Goal: Navigation & Orientation: Go to known website

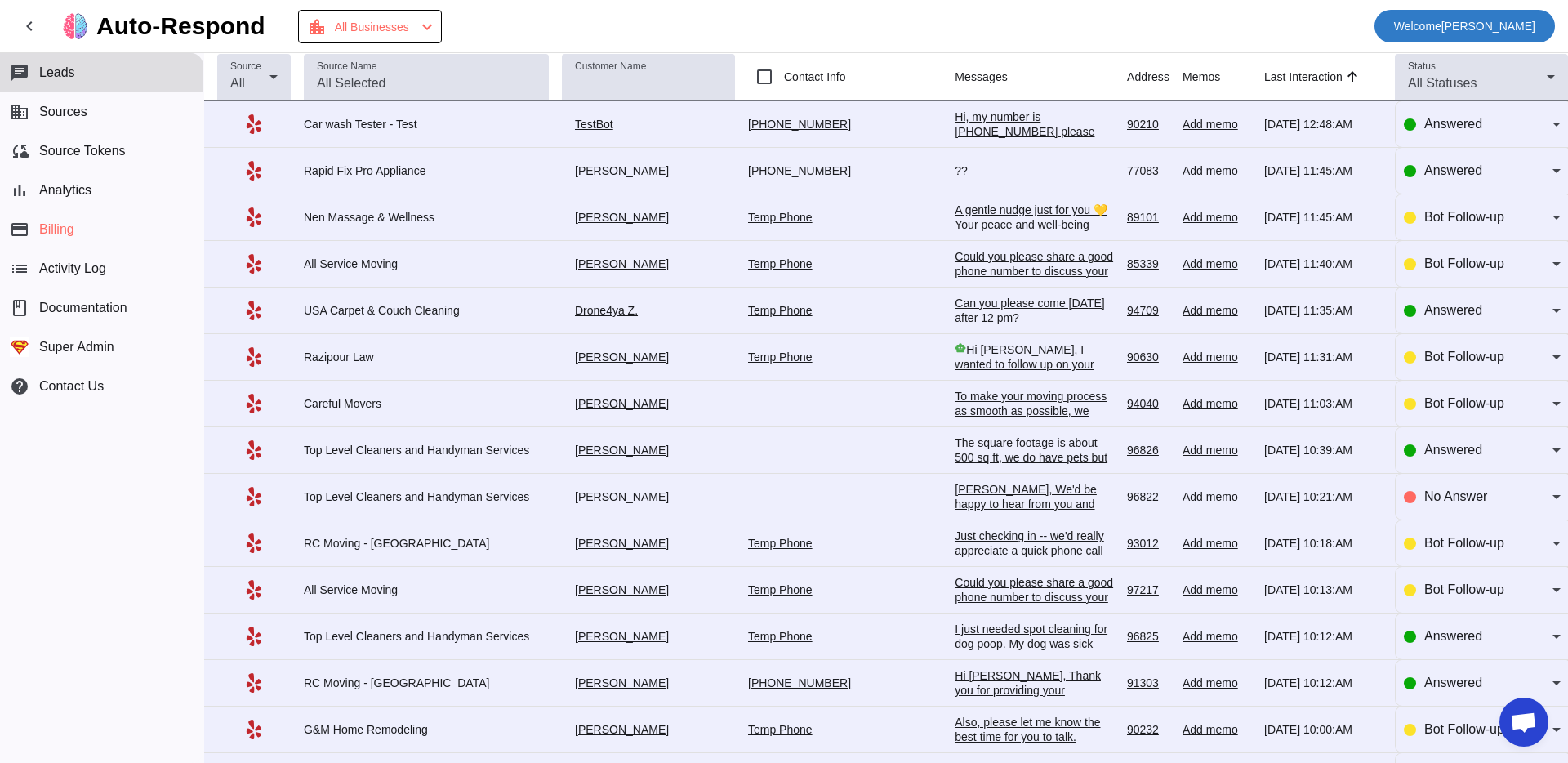
click at [1442, 21] on span "Welcome Oleksandr Nadzuha" at bounding box center [1464, 26] width 141 height 23
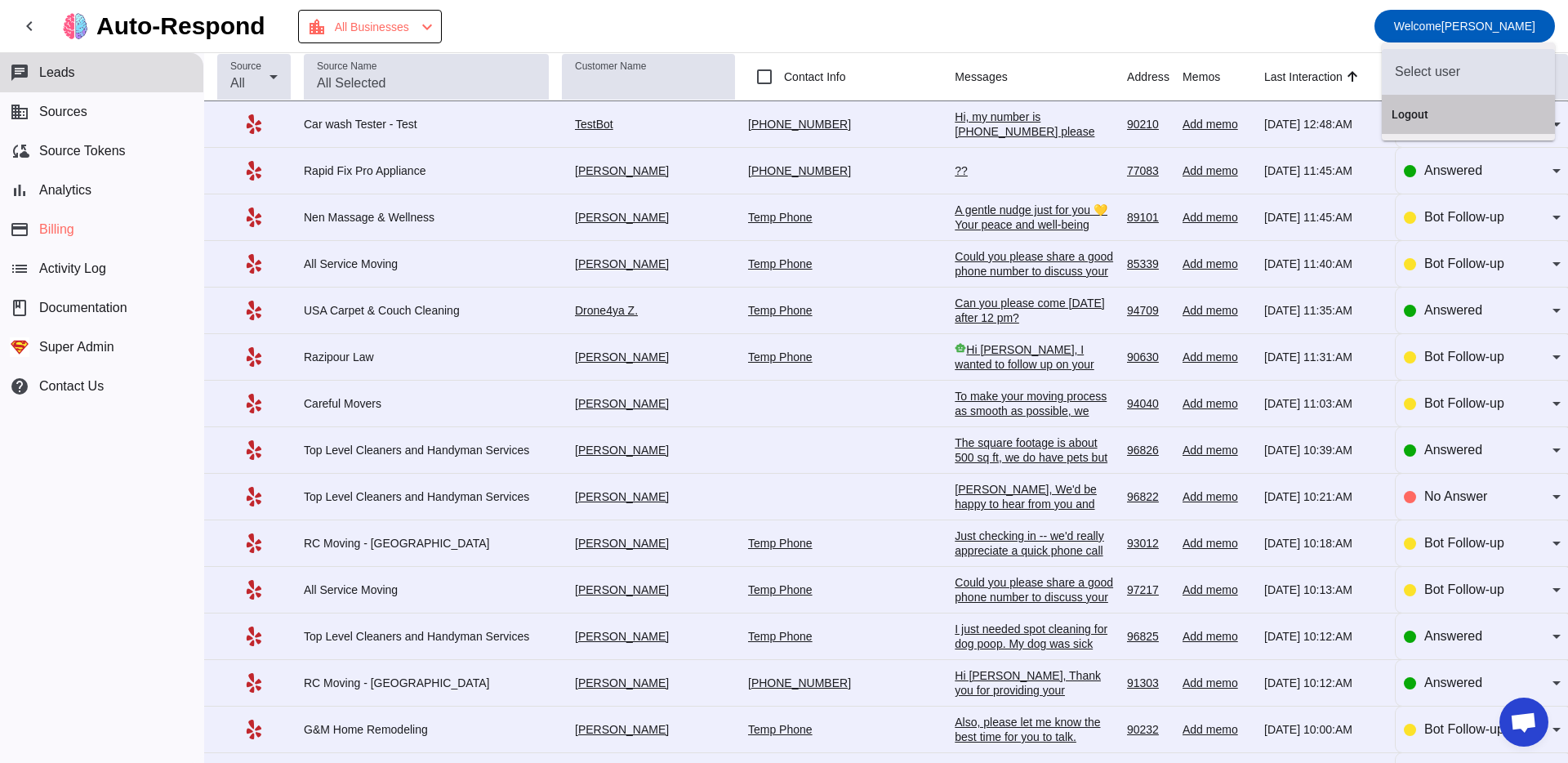
click at [1431, 121] on span "Logout" at bounding box center [1468, 114] width 153 height 17
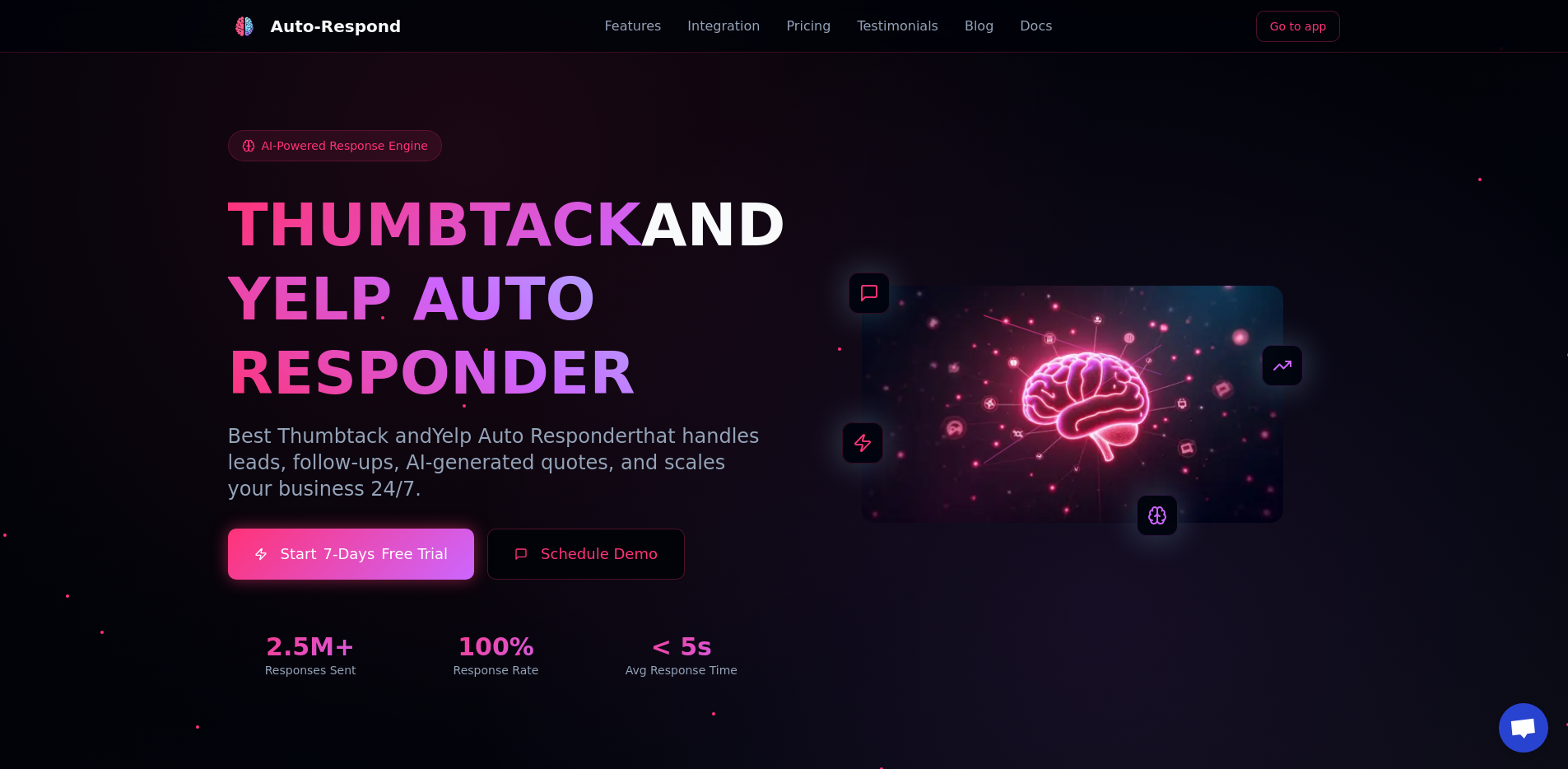
click at [1143, 101] on div "AI-Powered Response Engine THUMBTACK AND YELP AUTO RESPONDER Best Thumbtack and…" at bounding box center [784, 384] width 1152 height 666
click at [1281, 44] on div "Auto-Respond Features Integration Pricing Testimonials Blog Docs Go to app" at bounding box center [784, 26] width 1113 height 53
click at [1281, 33] on link "Go to app" at bounding box center [1298, 26] width 85 height 32
click at [1277, 29] on link "Go to app" at bounding box center [1298, 26] width 85 height 32
click at [1280, 39] on link "Go to app" at bounding box center [1298, 26] width 85 height 32
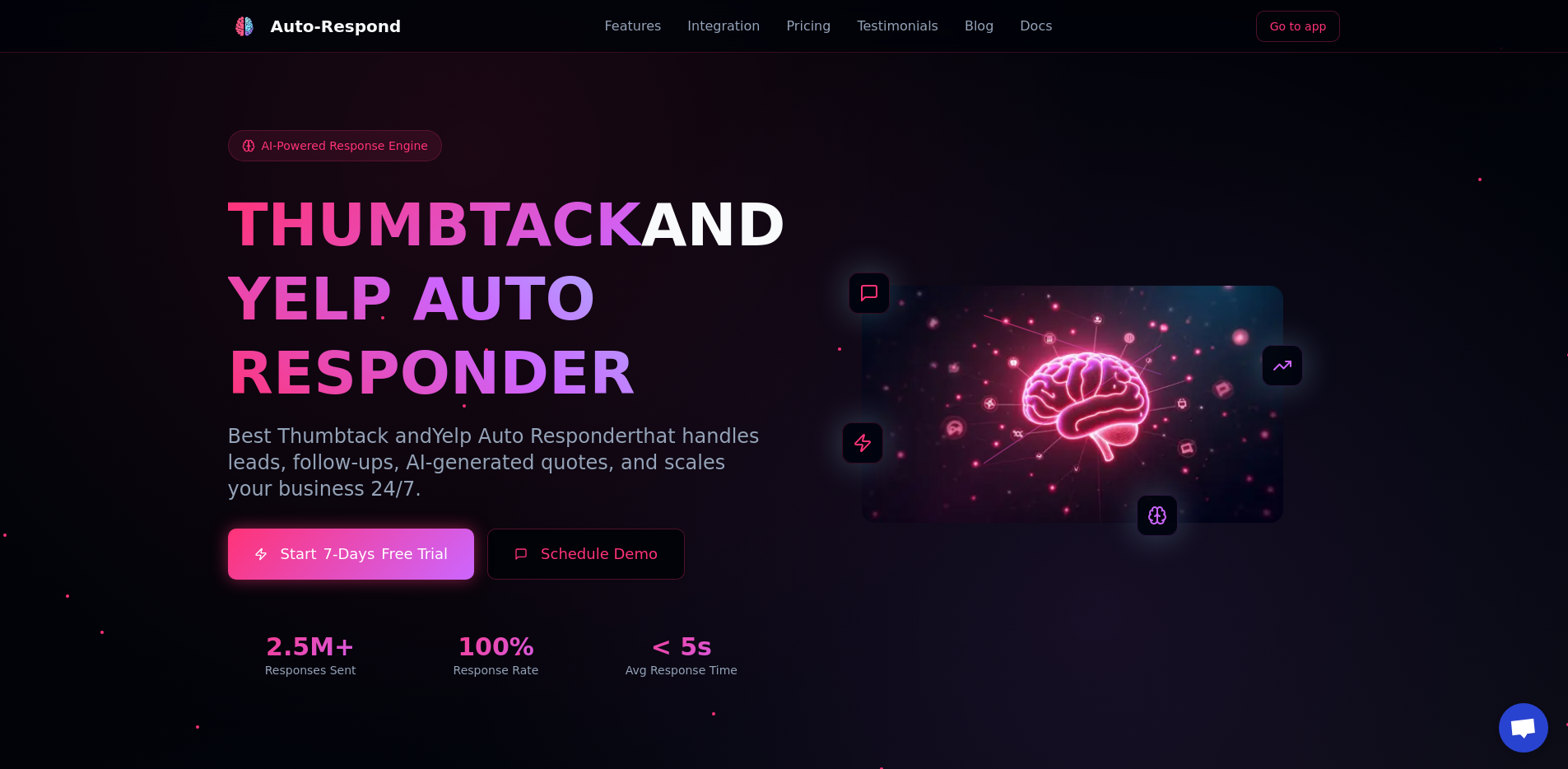
click at [1317, 37] on link "Go to app" at bounding box center [1298, 26] width 85 height 32
click at [849, 126] on div "AI-Powered Response Engine THUMBTACK AND YELP AUTO RESPONDER Best Thumbtack and…" at bounding box center [784, 384] width 1152 height 666
click at [612, 31] on link "Go to app" at bounding box center [1298, 26] width 85 height 32
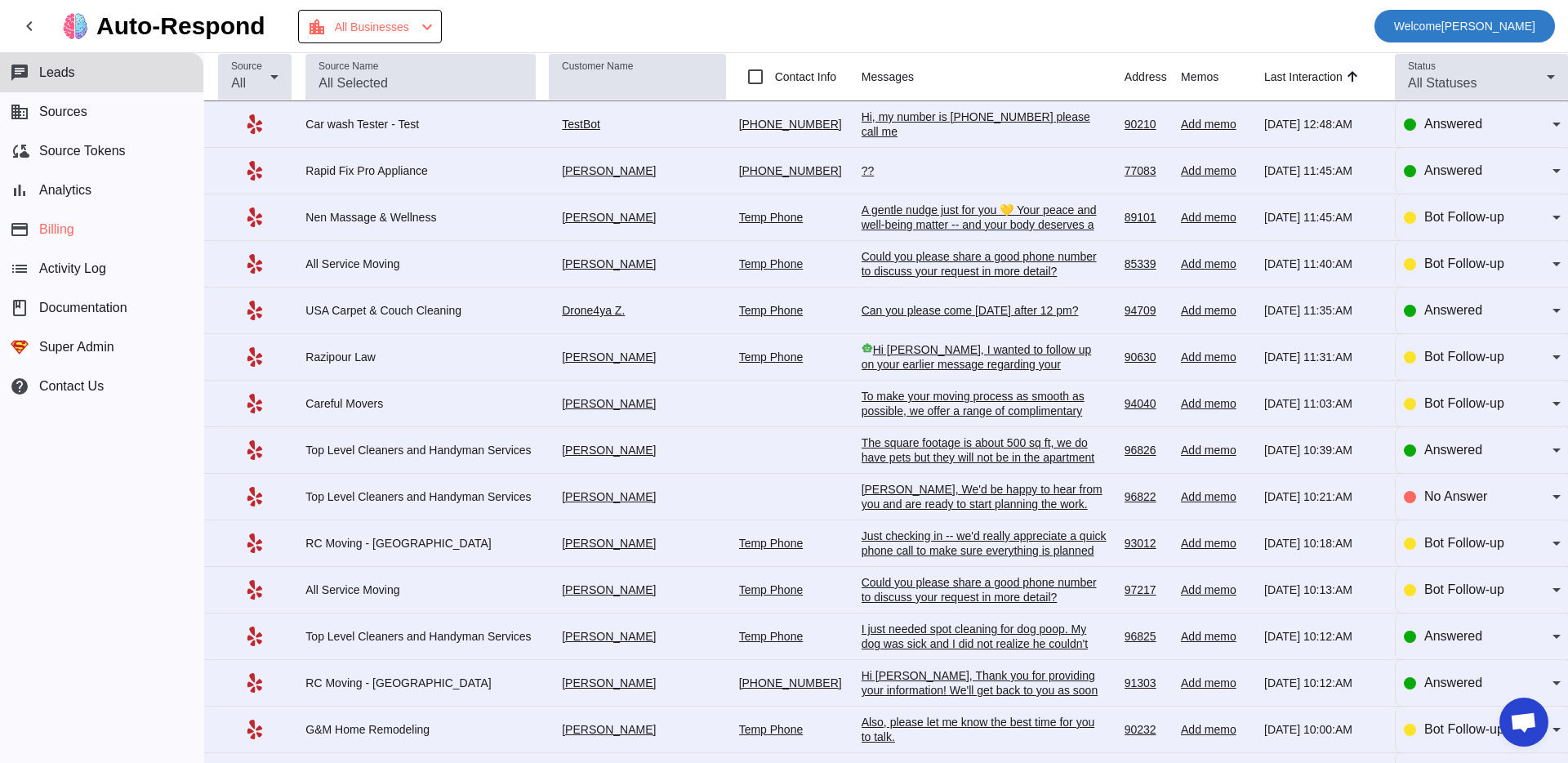
click at [1417, 17] on span "Welcome Oleksandr Nadzuha" at bounding box center [1464, 26] width 141 height 23
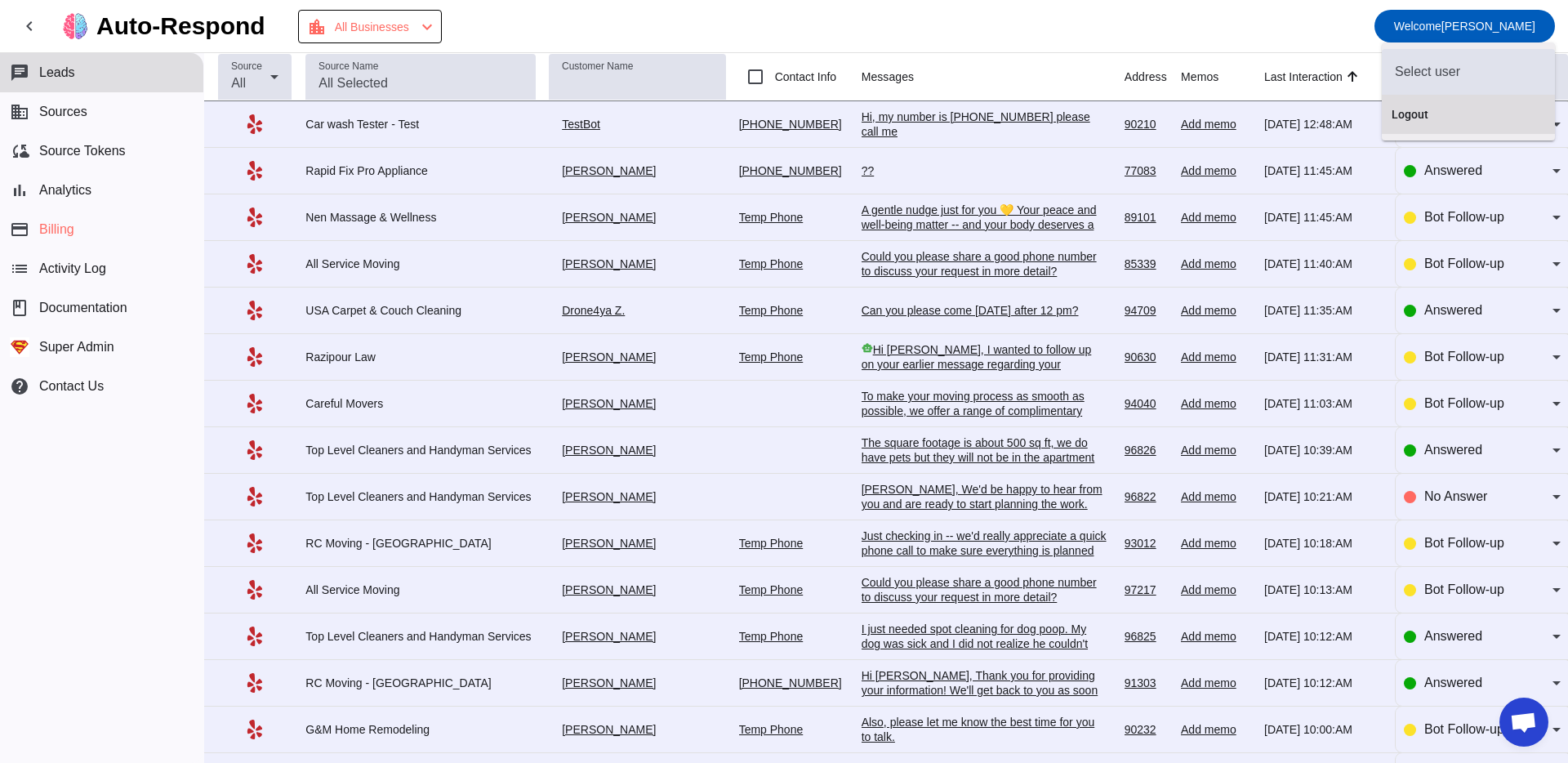
click at [1396, 127] on button "Logout" at bounding box center [1468, 114] width 173 height 39
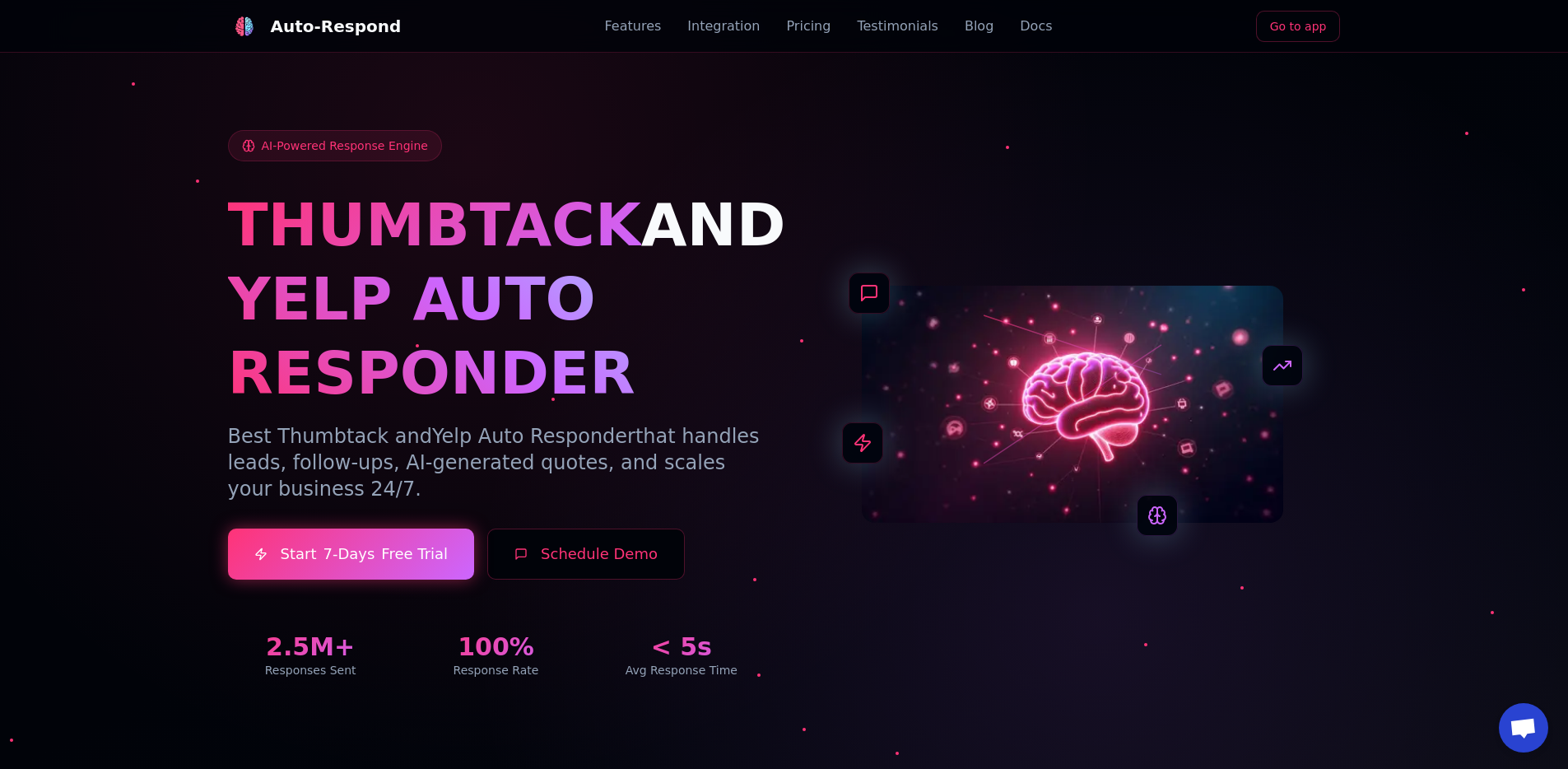
click at [1288, 39] on link "Go to app" at bounding box center [1298, 26] width 85 height 32
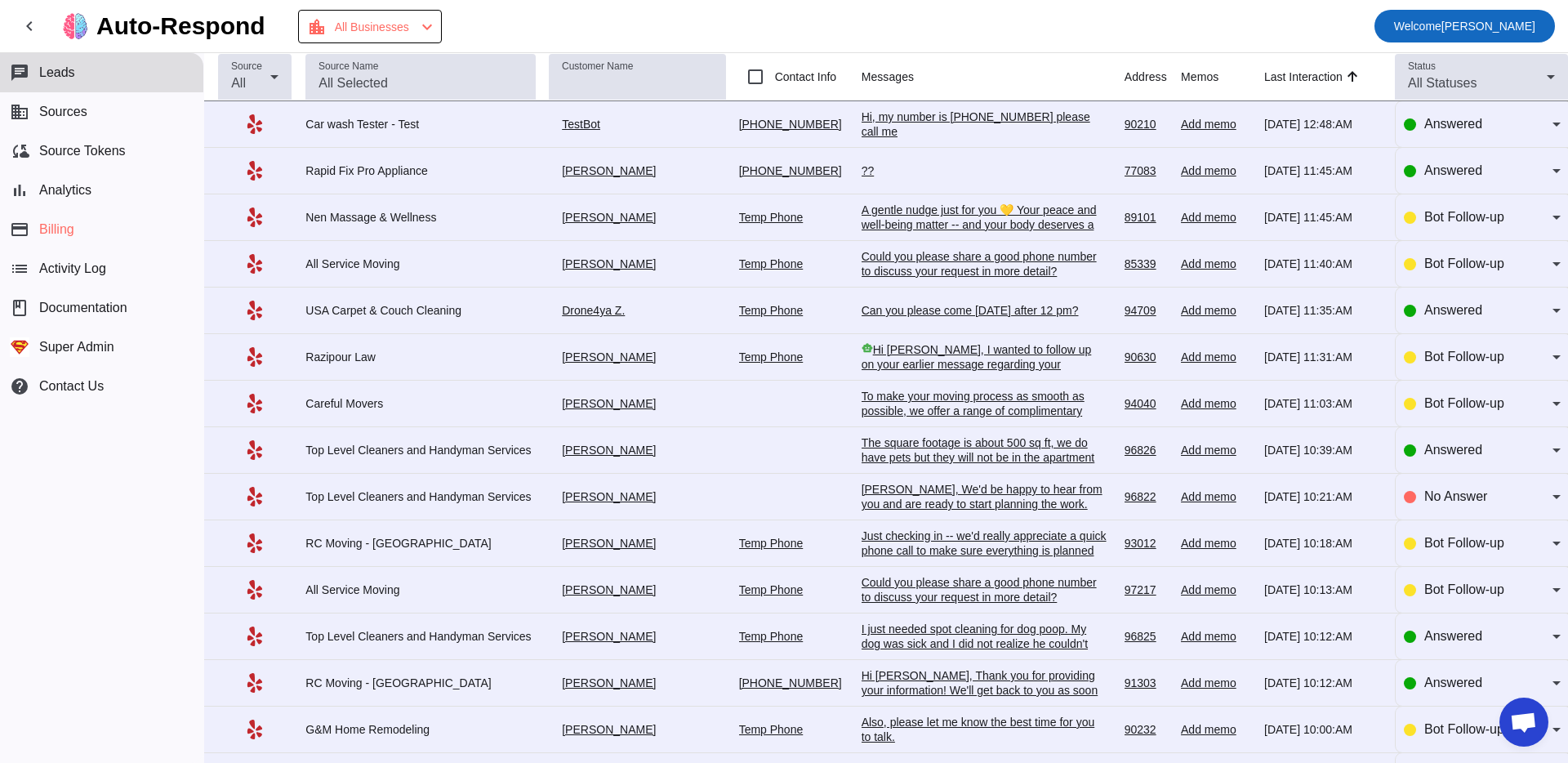
click at [1374, 25] on span at bounding box center [1464, 26] width 180 height 39
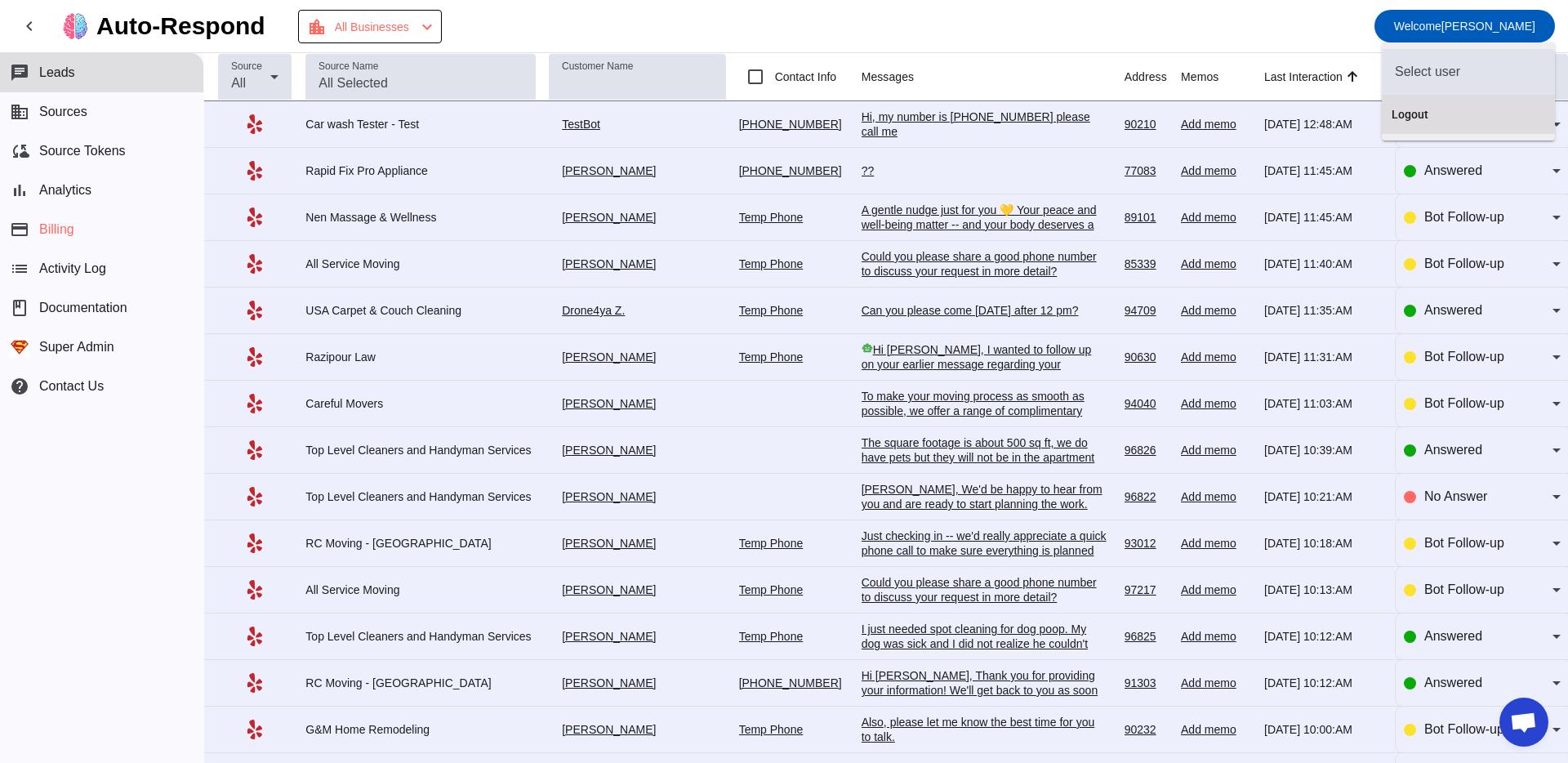
click at [1385, 110] on button "Logout" at bounding box center [1468, 114] width 173 height 39
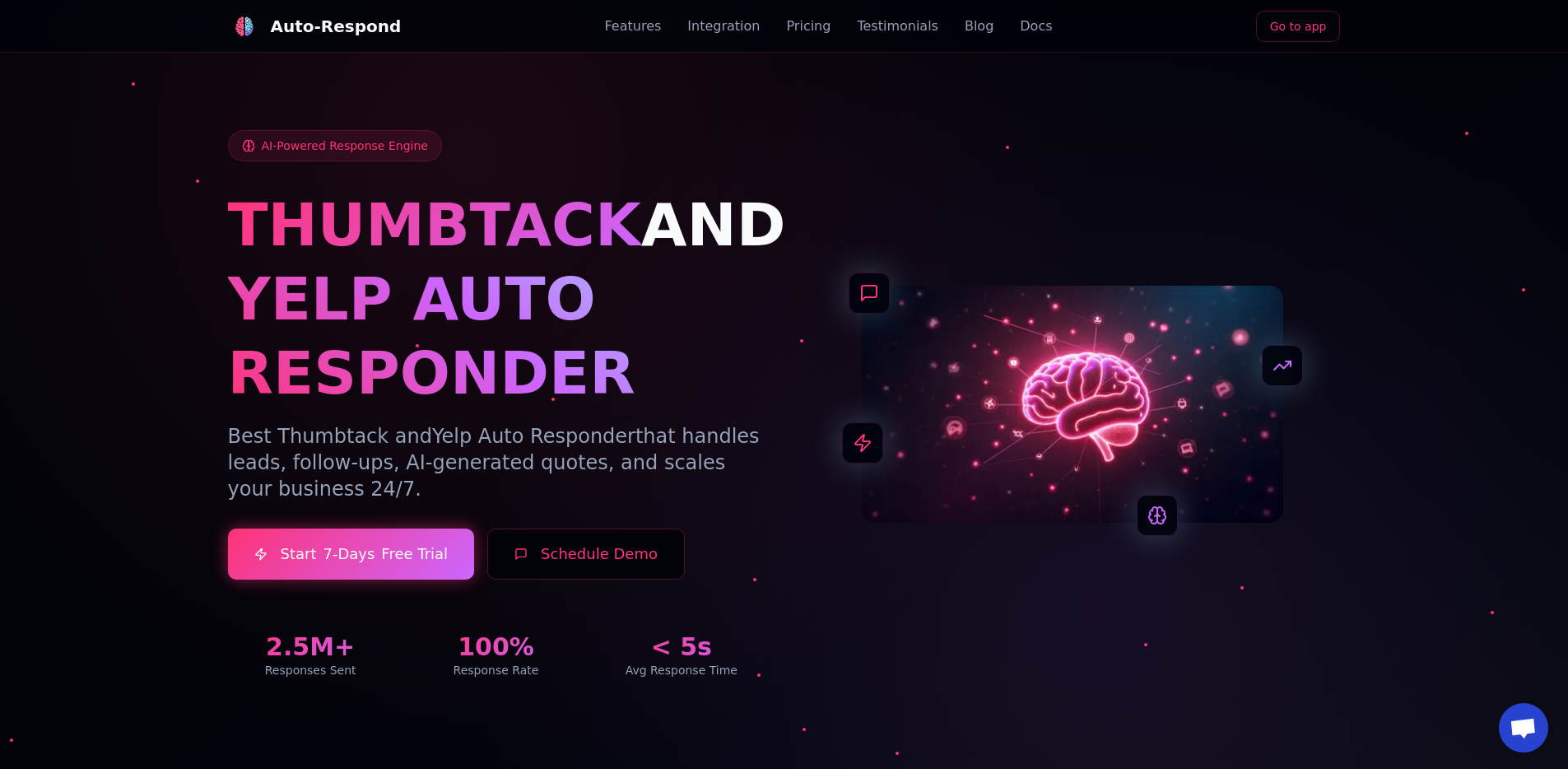
click at [1224, 96] on div "AI-Powered Response Engine THUMBTACK AND YELP AUTO RESPONDER Best Thumbtack and…" at bounding box center [784, 384] width 1152 height 666
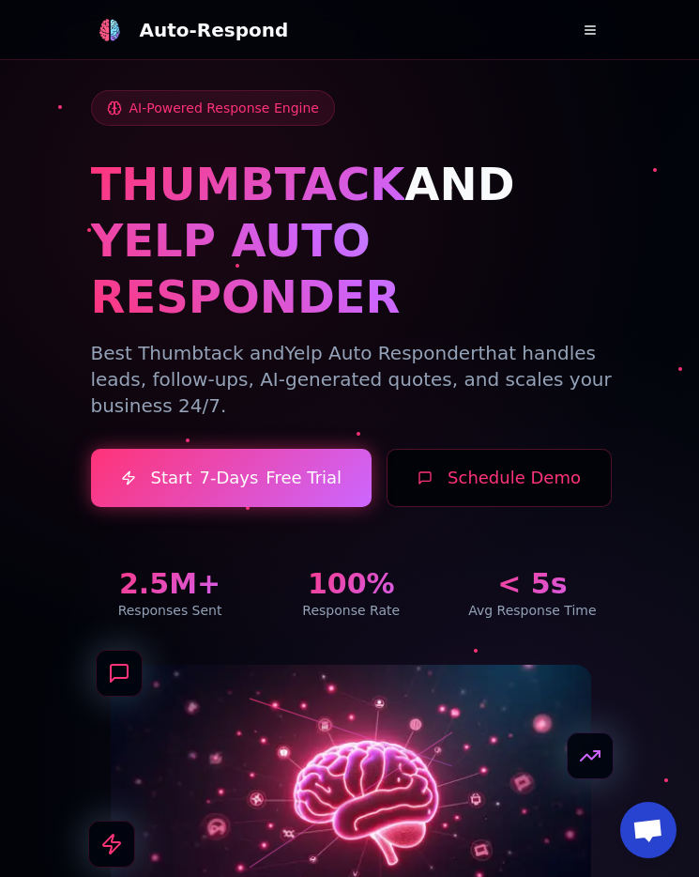
click at [599, 52] on div "Auto-Respond Features Integration Pricing Testimonials Blog Docs Sign In Sign i…" at bounding box center [350, 30] width 518 height 60
click at [588, 35] on button at bounding box center [591, 30] width 38 height 38
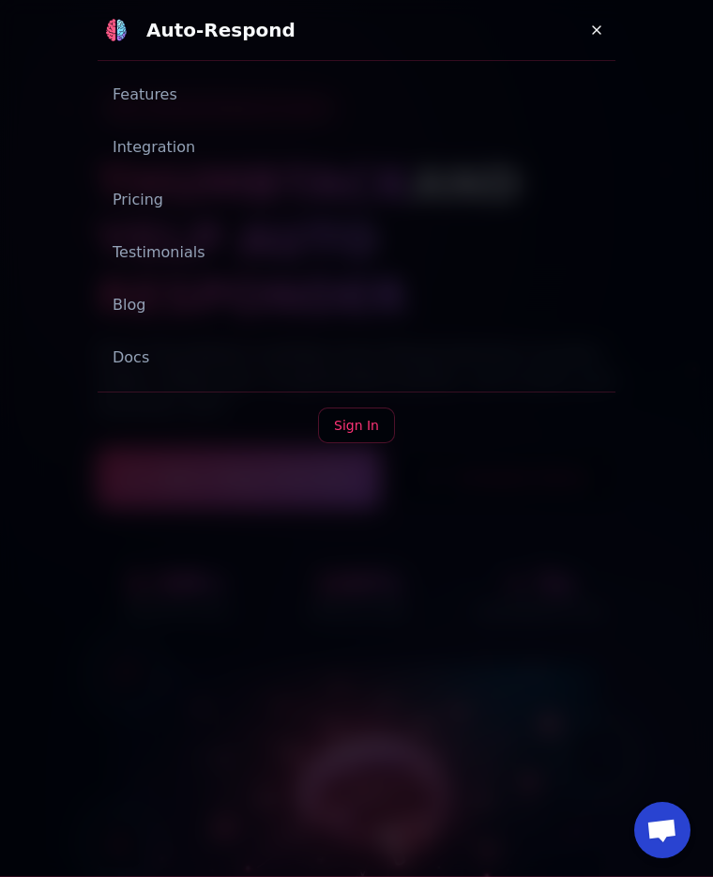
click at [599, 29] on button at bounding box center [597, 30] width 38 height 38
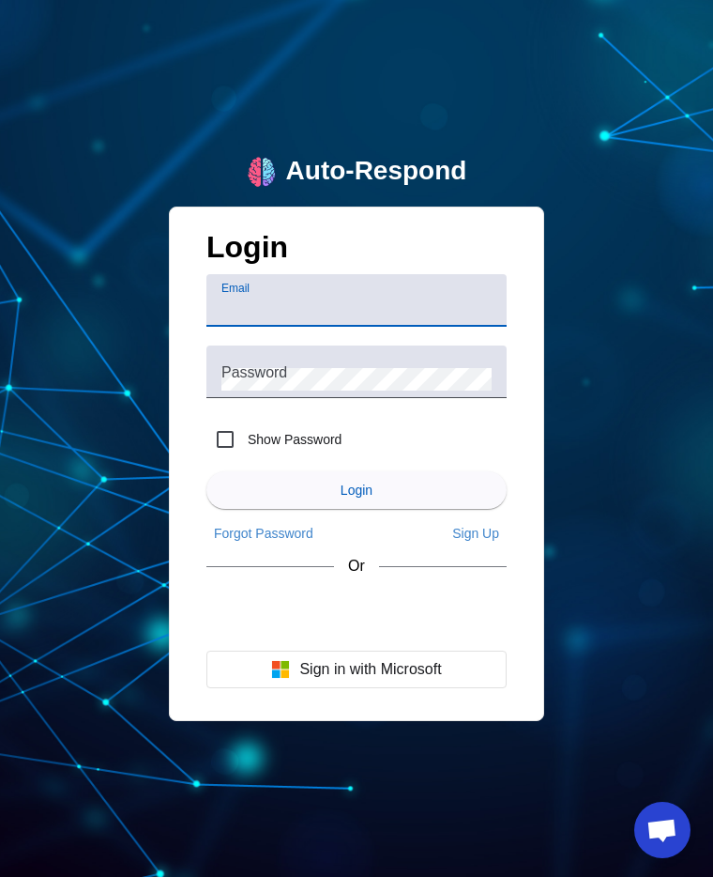
click at [403, 50] on div "Auto-Respond Login Email Password Show Password Login Forgot Password Sign Up O…" at bounding box center [356, 438] width 713 height 877
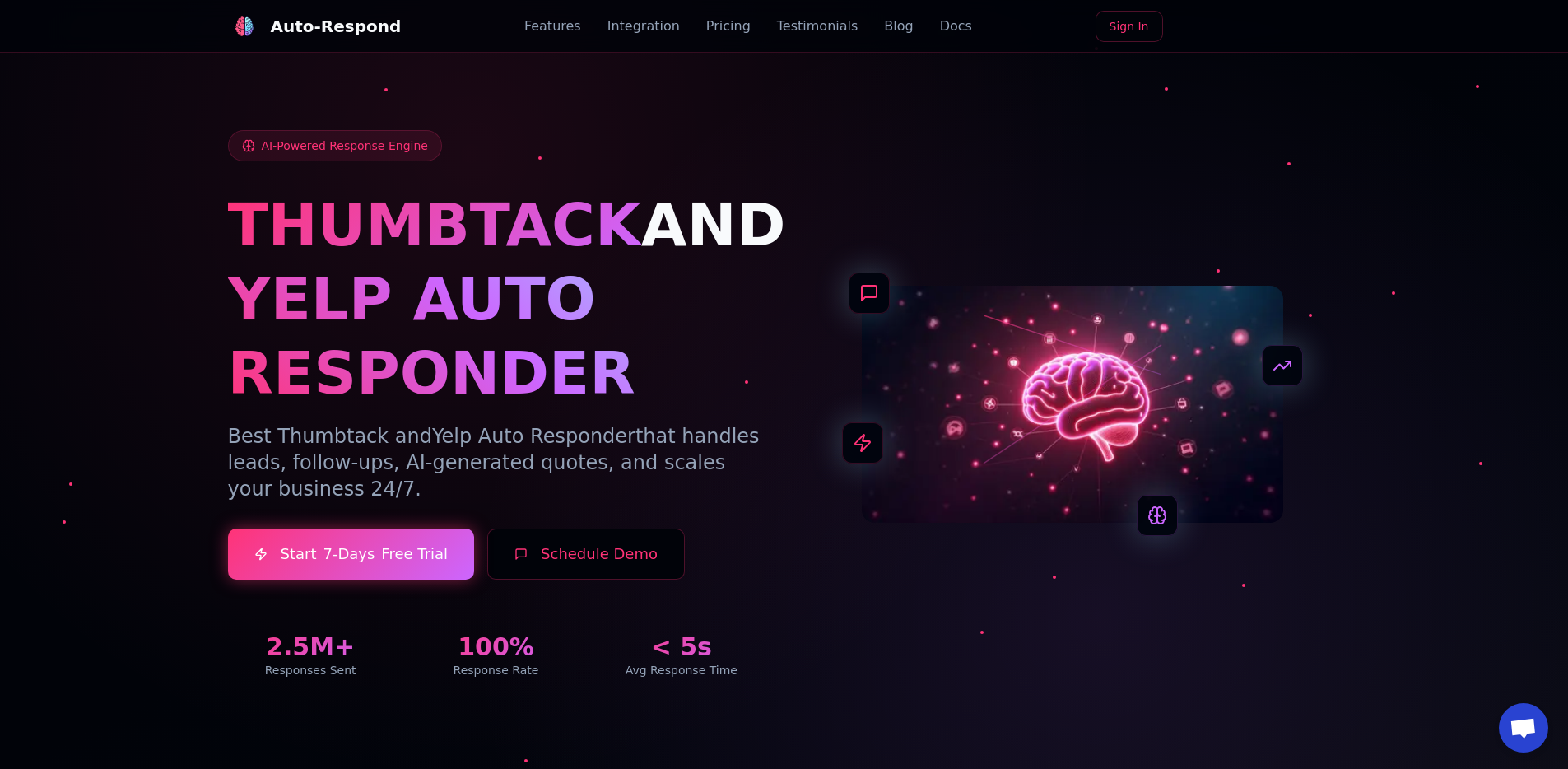
click at [903, 199] on div "AI-Powered Response Engine THUMBTACK AND YELP AUTO RESPONDER Best Thumbtack and…" at bounding box center [784, 403] width 1113 height 548
click at [939, 119] on div "AI-Powered Response Engine THUMBTACK AND YELP AUTO RESPONDER Best Thumbtack and…" at bounding box center [784, 384] width 1152 height 666
click at [950, 125] on div "AI-Powered Response Engine THUMBTACK AND YELP AUTO RESPONDER Best Thumbtack and…" at bounding box center [784, 384] width 1152 height 666
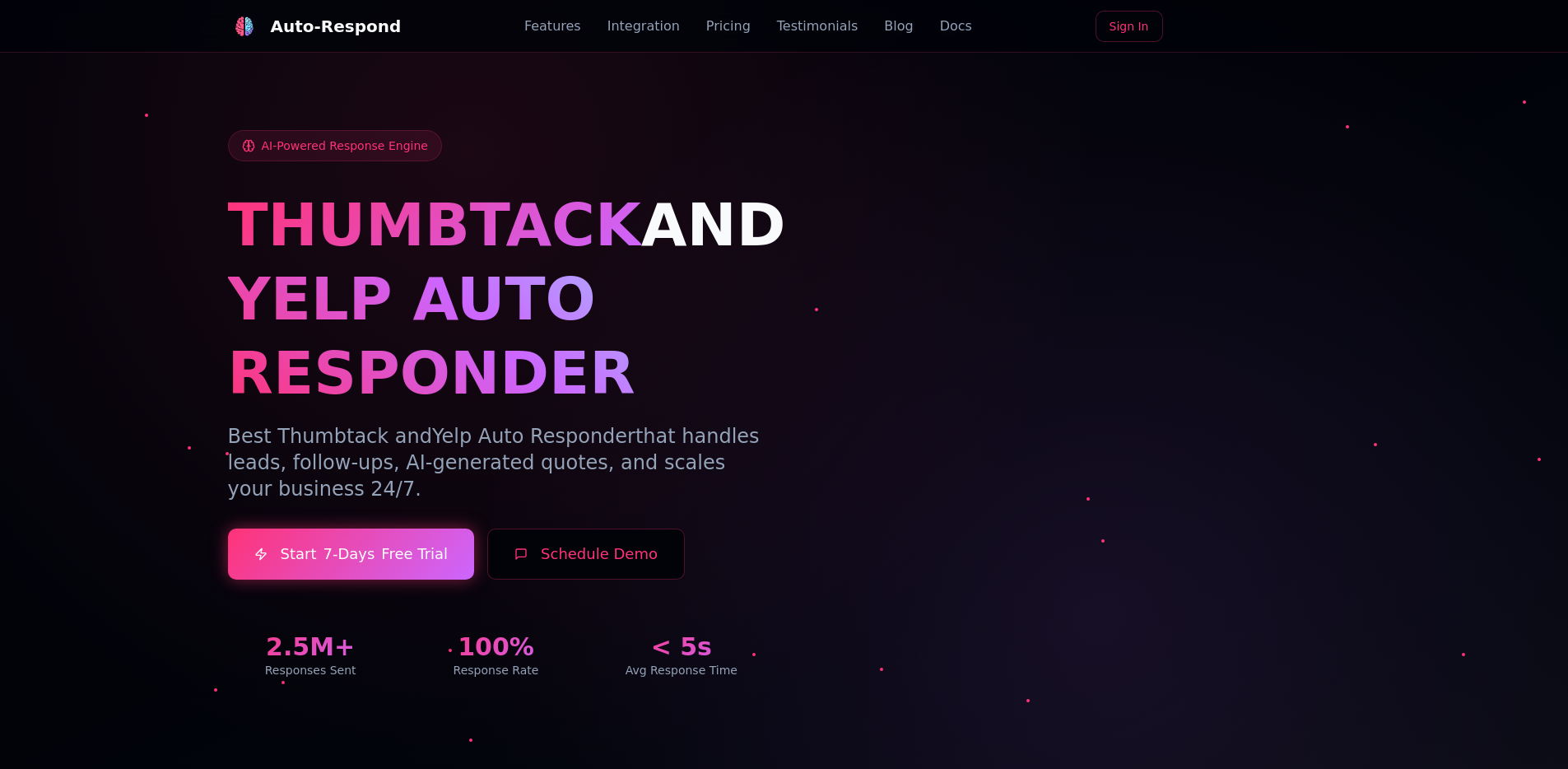
click at [950, 125] on div "AI-Powered Response Engine THUMBTACK AND YELP AUTO RESPONDER Best Thumbtack and…" at bounding box center [784, 384] width 1152 height 666
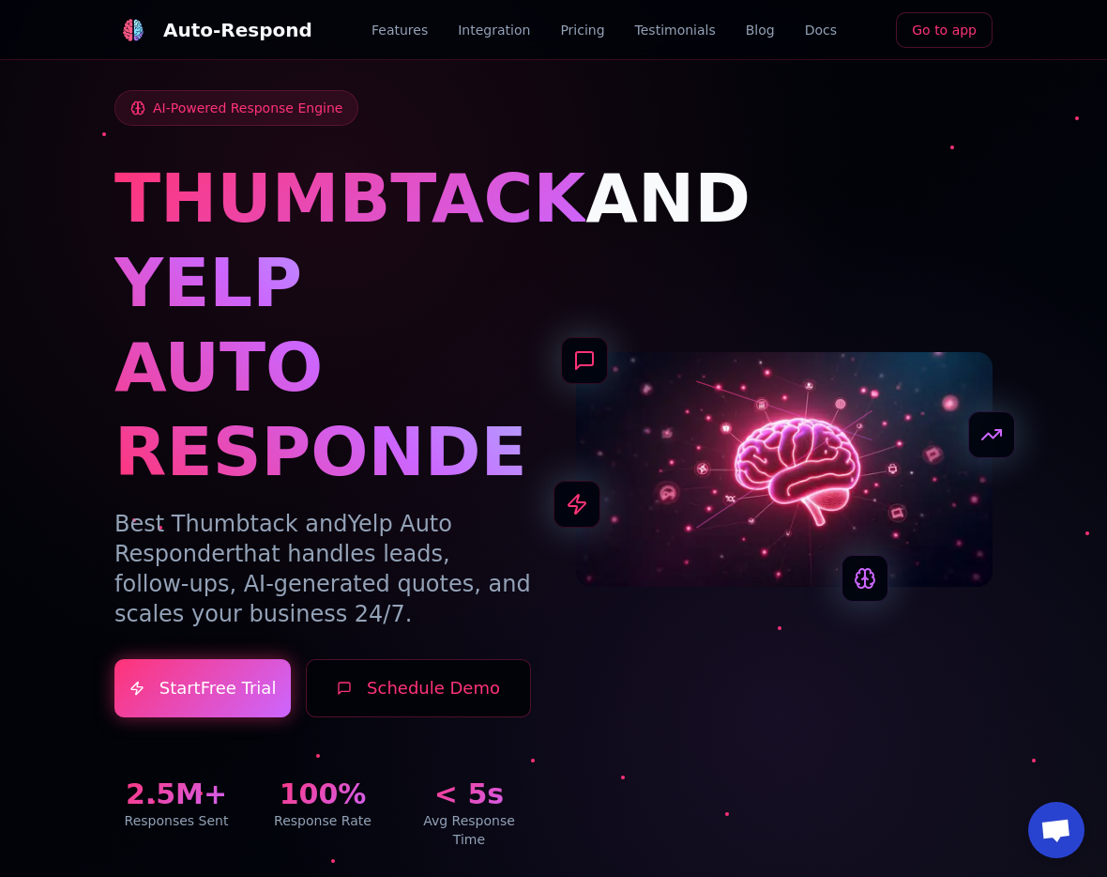
click at [958, 13] on link "Go to app" at bounding box center [944, 30] width 97 height 36
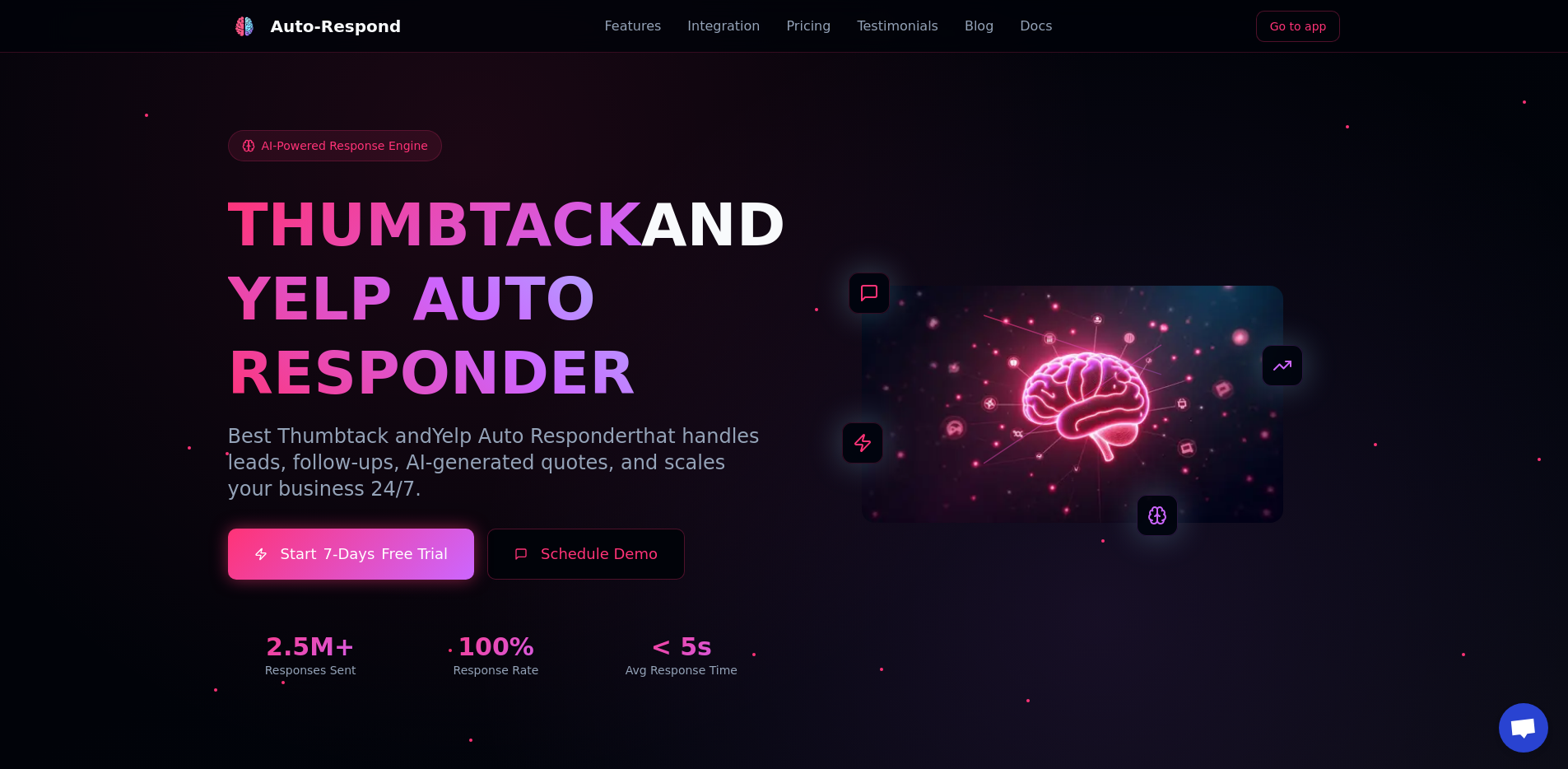
click at [970, 84] on div "AI-Powered Response Engine THUMBTACK AND YELP AUTO RESPONDER Best Thumbtack and…" at bounding box center [784, 384] width 1152 height 666
click at [1174, 172] on div "AI-Powered Response Engine THUMBTACK AND YELP AUTO RESPONDER Best Thumbtack and…" at bounding box center [784, 403] width 1113 height 548
click at [1201, 184] on div "AI-Powered Response Engine THUMBTACK AND YELP AUTO RESPONDER Best Thumbtack and…" at bounding box center [784, 403] width 1113 height 548
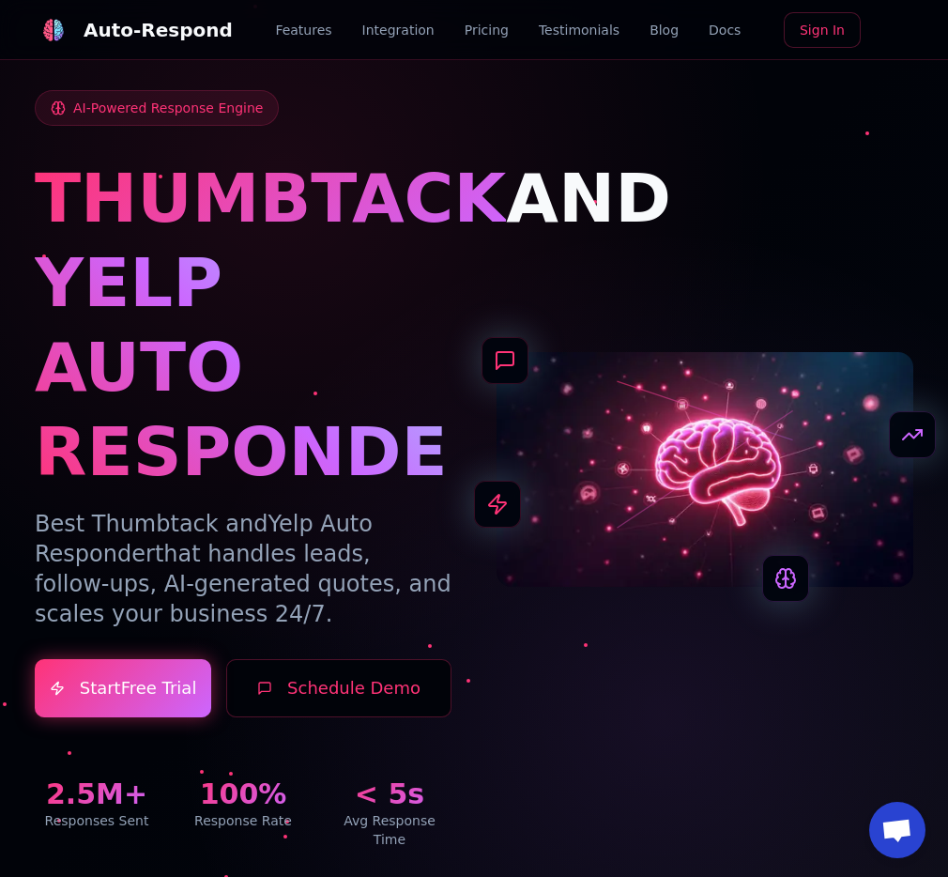
click at [663, 181] on div "AI-Powered Response Engine THUMBTACK AND YELP AUTO RESPONDER Best Thumbtack and…" at bounding box center [474, 469] width 878 height 758
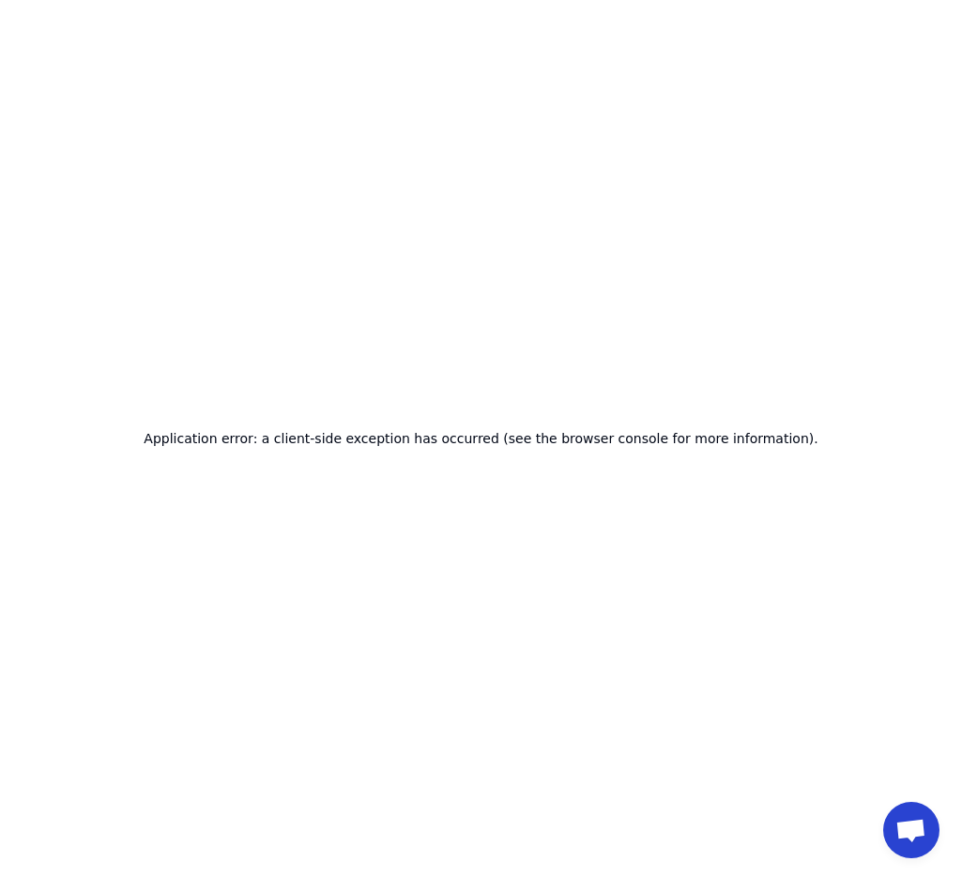
click at [712, 201] on div "Application error: a client-side exception has occurred (see the browser consol…" at bounding box center [481, 438] width 962 height 877
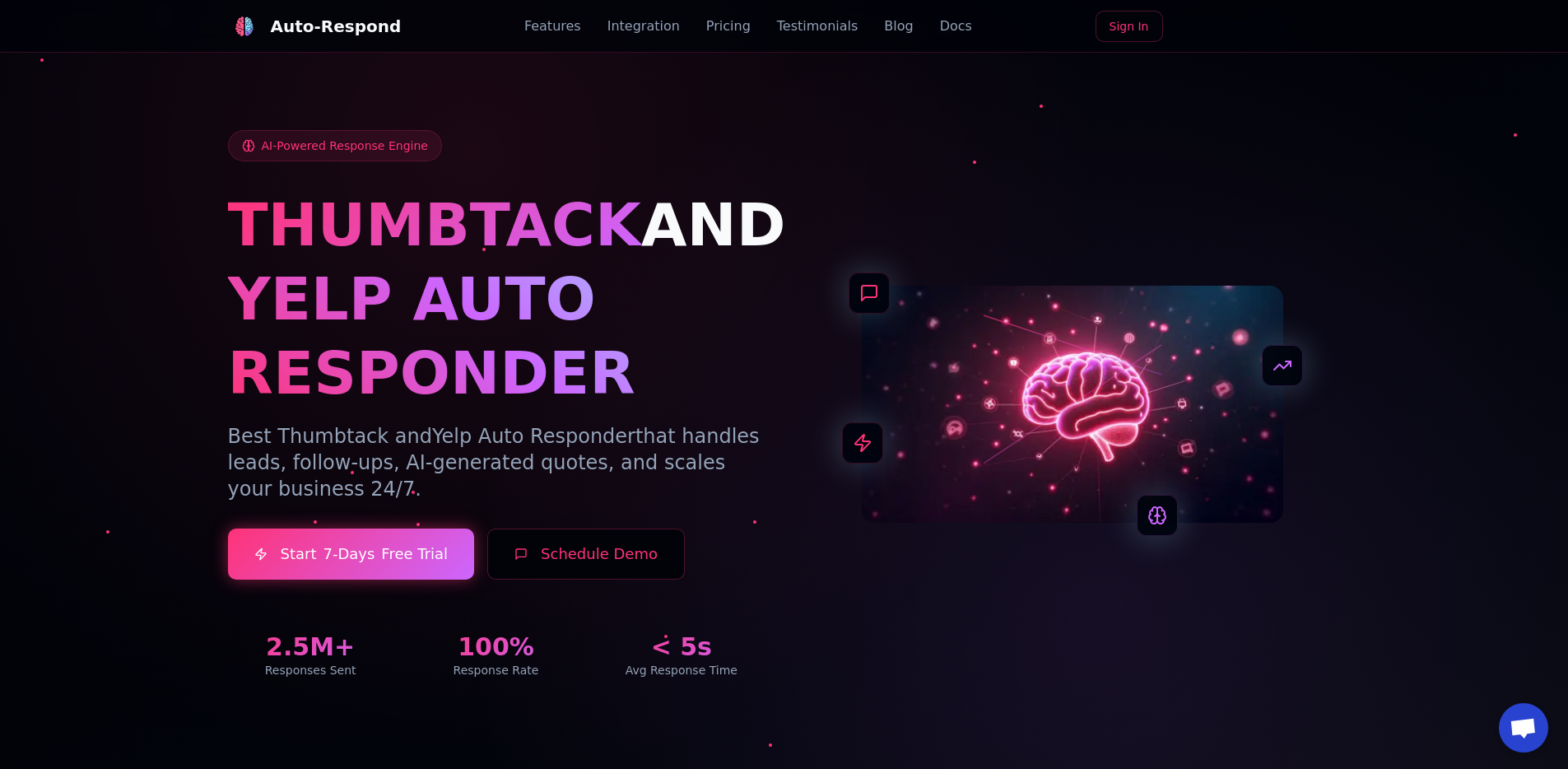
click at [830, 160] on div "AI-Powered Response Engine THUMBTACK AND YELP AUTO RESPONDER Best Thumbtack and…" at bounding box center [784, 403] width 1113 height 548
click at [1251, 31] on div "Auto-Respond Features Integration Pricing Testimonials Blog Docs Go to app" at bounding box center [784, 26] width 1113 height 53
click at [1269, 25] on link "Go to app" at bounding box center [1298, 26] width 85 height 32
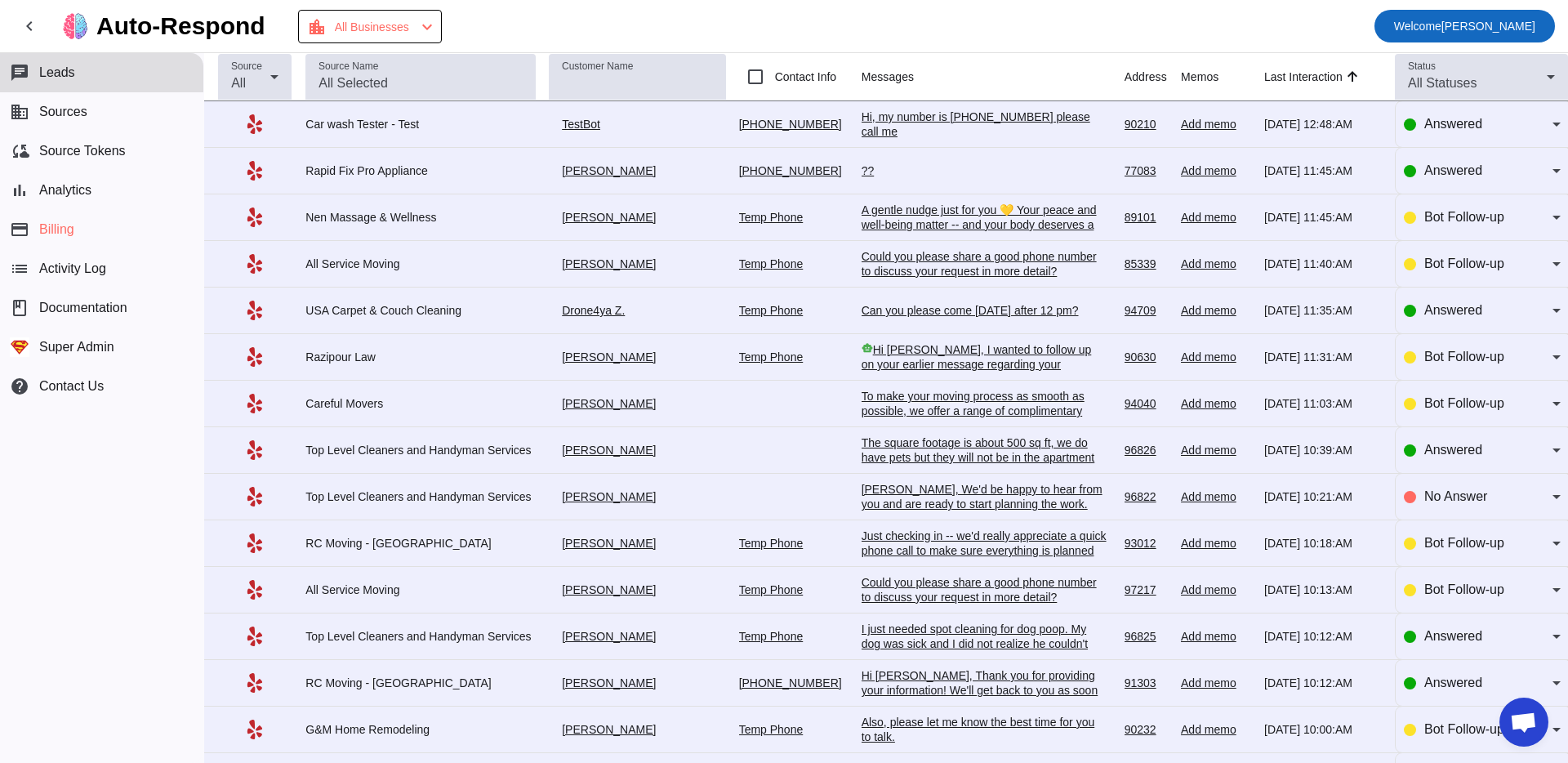
click at [1394, 35] on span "Welcome [PERSON_NAME]" at bounding box center [1464, 26] width 141 height 23
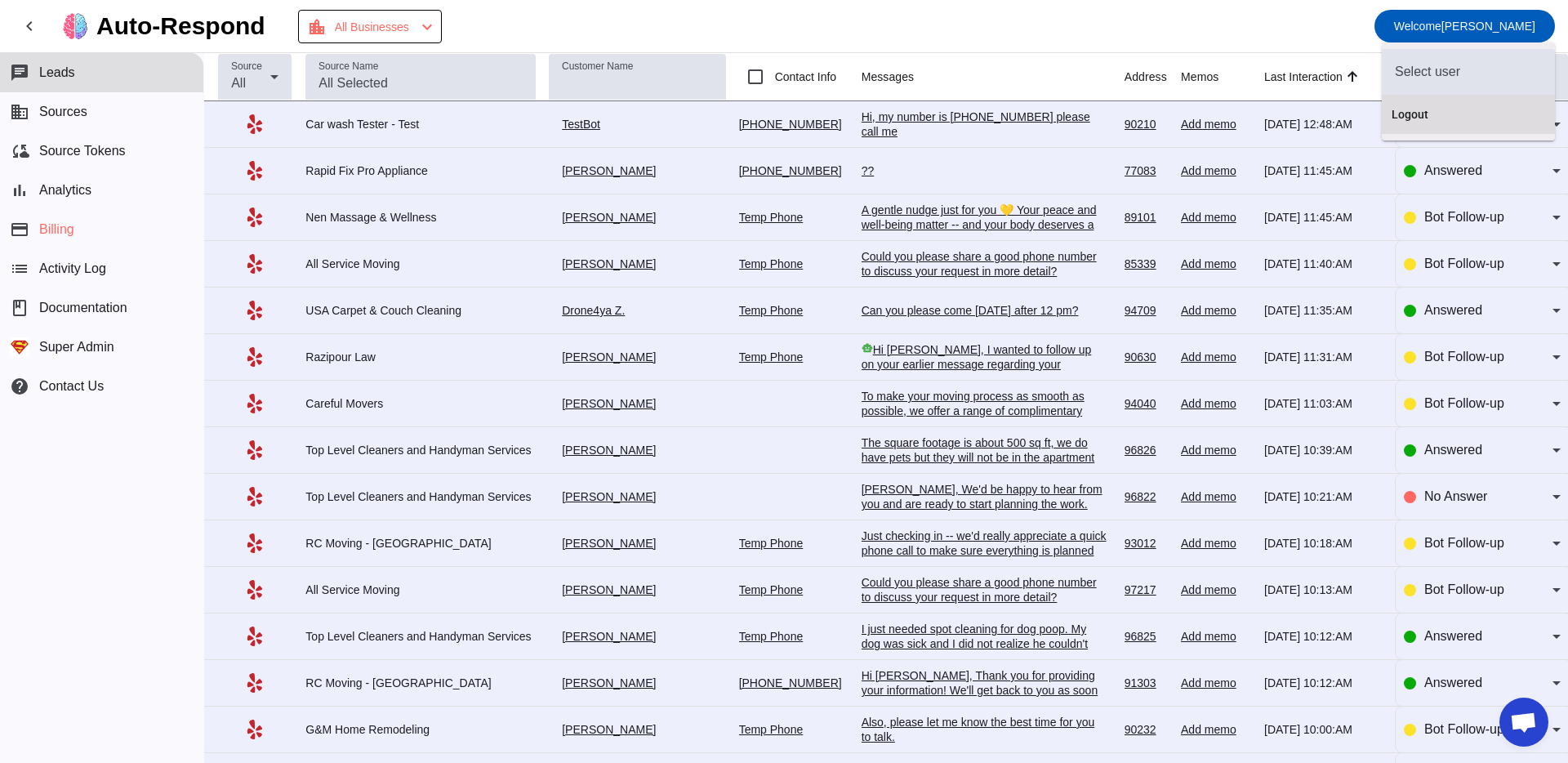
click at [1399, 110] on span "Logout" at bounding box center [1468, 114] width 153 height 17
